Goal: Communication & Community: Answer question/provide support

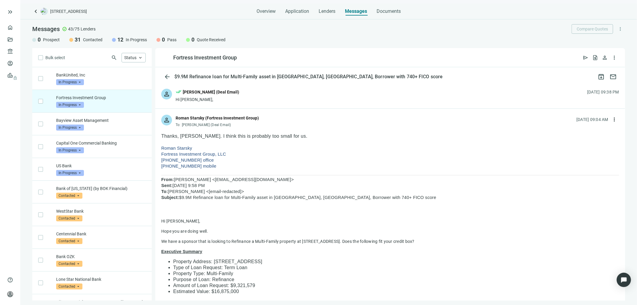
scroll to position [22, 0]
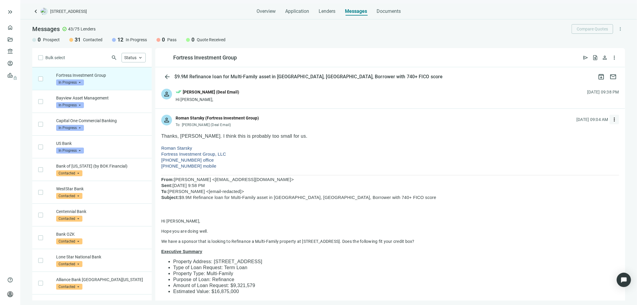
click at [612, 120] on span "more_vert" at bounding box center [615, 120] width 6 height 6
click at [569, 143] on span "Reply all" at bounding box center [572, 144] width 15 height 5
type textarea "**********"
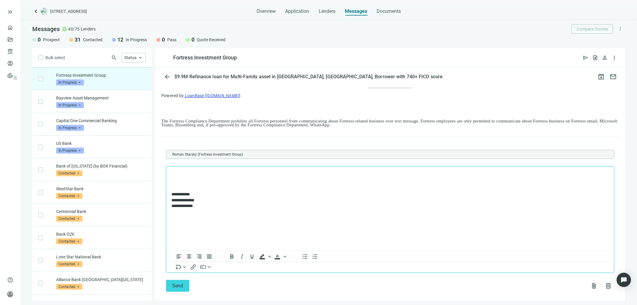
scroll to position [360, 0]
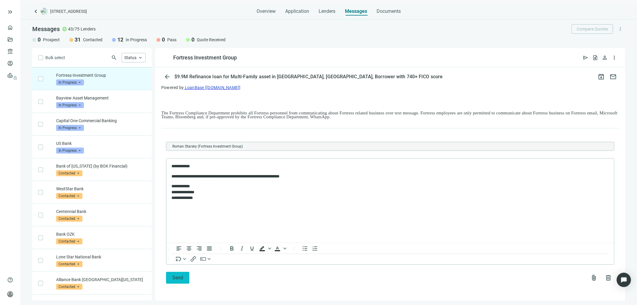
click at [176, 277] on span "Send" at bounding box center [177, 278] width 11 height 6
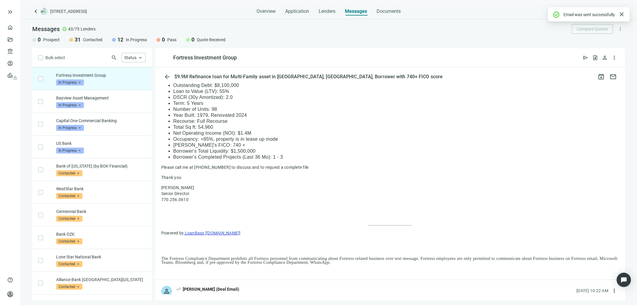
scroll to position [327, 0]
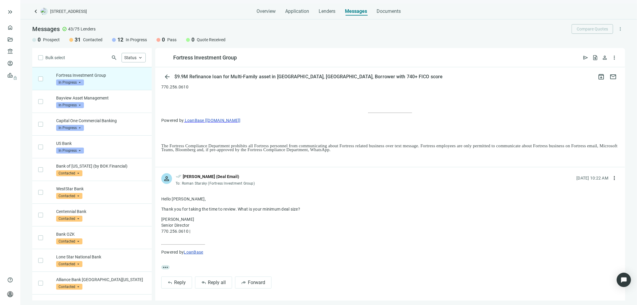
drag, startPoint x: 358, startPoint y: 149, endPoint x: 158, endPoint y: 146, distance: 199.3
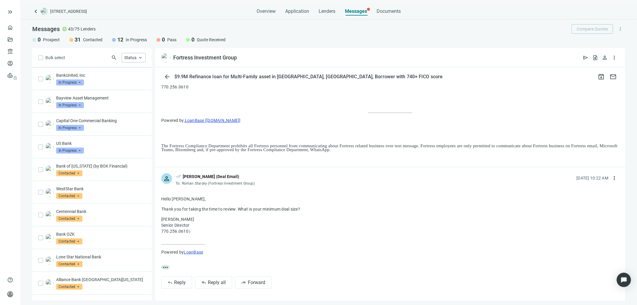
scroll to position [0, 0]
